Goal: Information Seeking & Learning: Learn about a topic

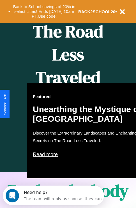
click at [68, 104] on div "Featured Unearthing the Mystique of [GEOGRAPHIC_DATA] Discover the Extraordinar…" at bounding box center [88, 130] width 123 height 95
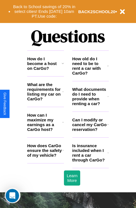
scroll to position [679, 0]
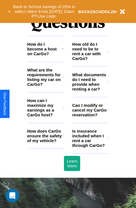
click at [45, 117] on h3 "How can I maximize my earnings as a CarGo host?" at bounding box center [44, 107] width 35 height 19
click at [44, 11] on button "Back to School savings of 20% in select cities! Ends [DATE] 10am PT. Use code:" at bounding box center [44, 11] width 68 height 17
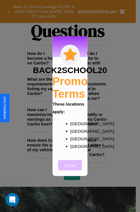
click at [70, 169] on button "Close" at bounding box center [70, 165] width 24 height 10
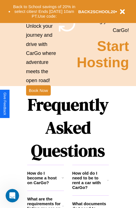
scroll to position [545, 0]
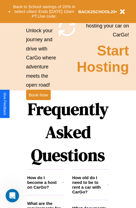
click at [38, 104] on h1 "Frequently Asked Questions" at bounding box center [68, 132] width 82 height 75
